Goal: Navigation & Orientation: Find specific page/section

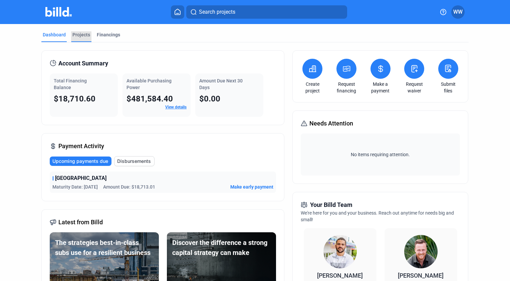
click at [81, 35] on div "Projects" at bounding box center [81, 34] width 18 height 7
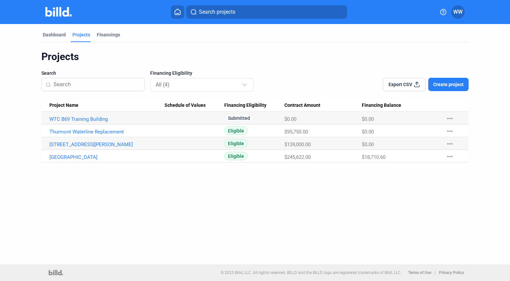
click at [458, 10] on span "WW" at bounding box center [457, 12] width 9 height 8
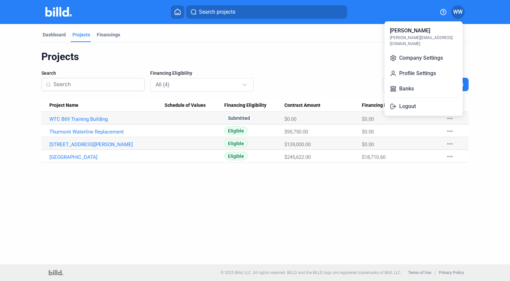
click at [403, 101] on button "Logout" at bounding box center [423, 106] width 73 height 13
